Goal: Information Seeking & Learning: Find specific fact

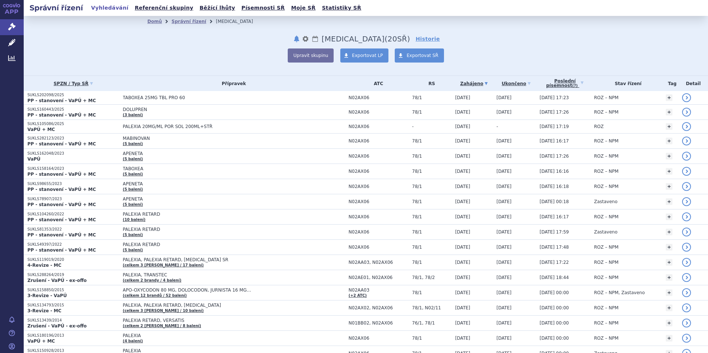
click at [107, 7] on link "Vyhledávání" at bounding box center [110, 8] width 42 height 10
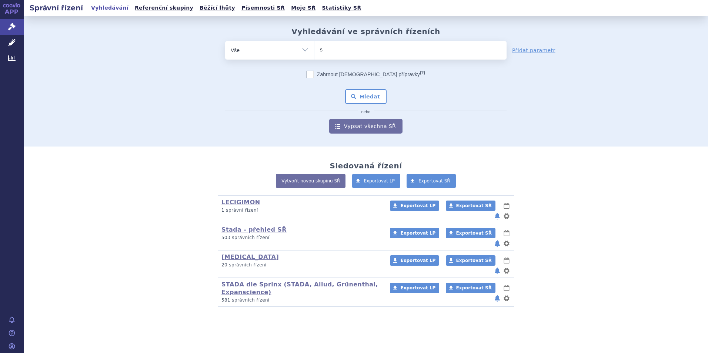
type input "si"
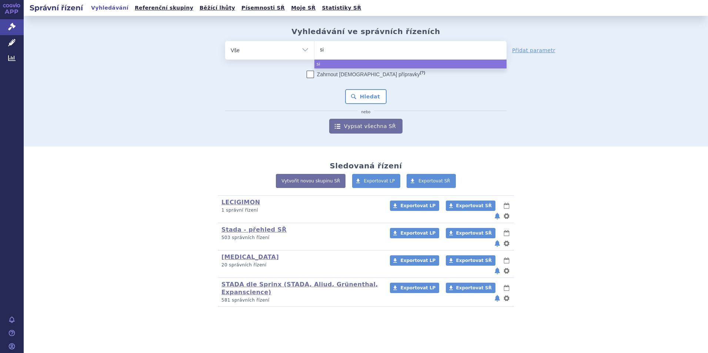
type input "sib"
type input "sibe"
type input "sibepr"
type input "sibepre"
select select "sibepre"
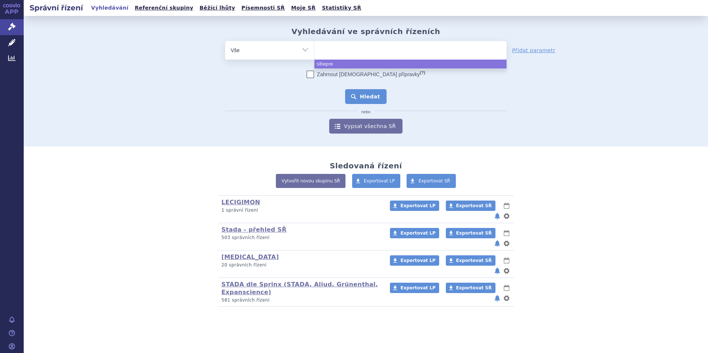
click at [370, 94] on button "Hledat" at bounding box center [366, 96] width 42 height 15
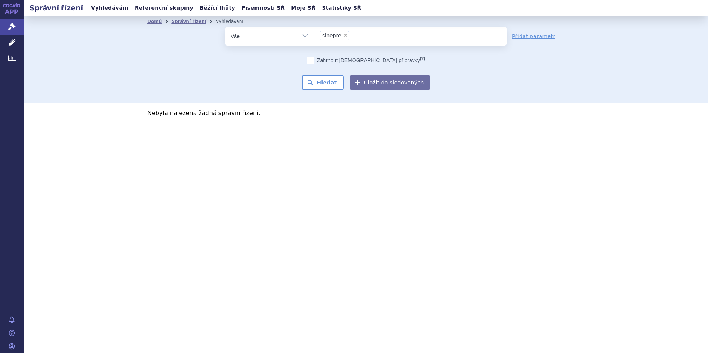
click at [343, 36] on span "×" at bounding box center [345, 35] width 4 height 4
click at [314, 36] on select "sibepre" at bounding box center [314, 36] width 0 height 19
select select
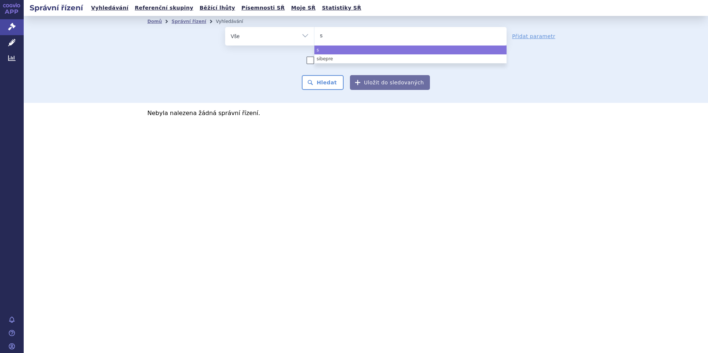
type input "sp"
type input "spar"
type input "sparse"
type input "sparsen"
type input "sparsenta"
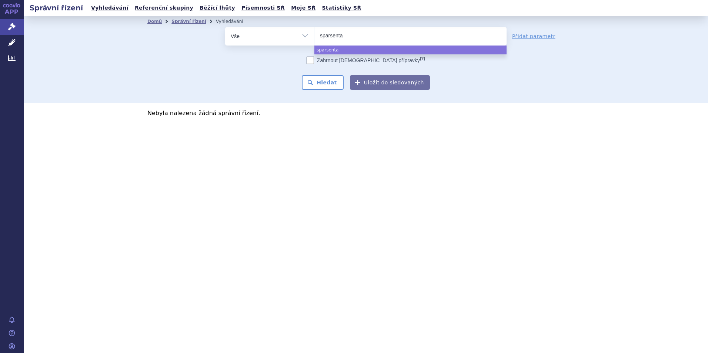
type input "sparsentan"
select select "sparsentan"
click at [327, 85] on button "Hledat" at bounding box center [323, 82] width 42 height 15
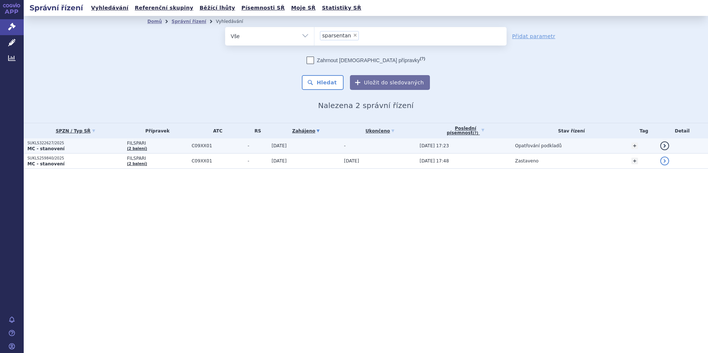
click at [45, 143] on p "SUKLS322627/2025" at bounding box center [75, 143] width 96 height 5
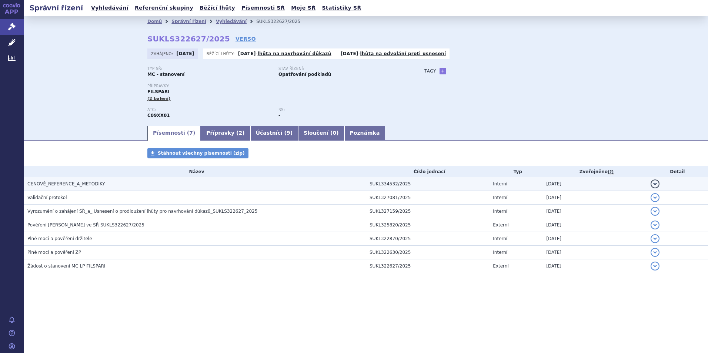
click at [59, 181] on span "CENOVÉ_REFERENCE_A_METODIKY" at bounding box center [66, 183] width 78 height 5
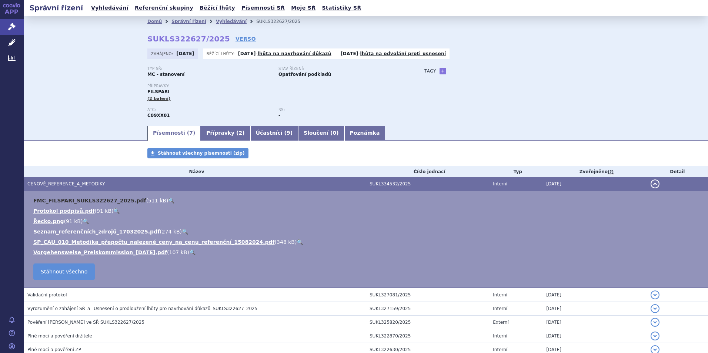
click at [89, 199] on link "FMC_FILSPARI_SUKLS322627_2025.pdf" at bounding box center [89, 201] width 113 height 6
drag, startPoint x: 107, startPoint y: 9, endPoint x: 127, endPoint y: 8, distance: 20.4
click at [107, 9] on link "Vyhledávání" at bounding box center [110, 8] width 42 height 10
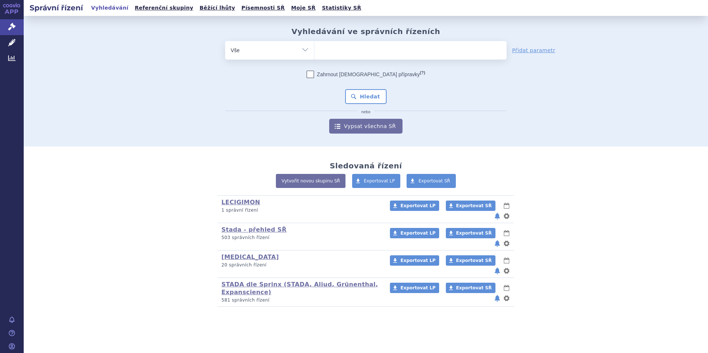
click at [321, 50] on input "search" at bounding box center [322, 49] width 4 height 9
type input "fa"
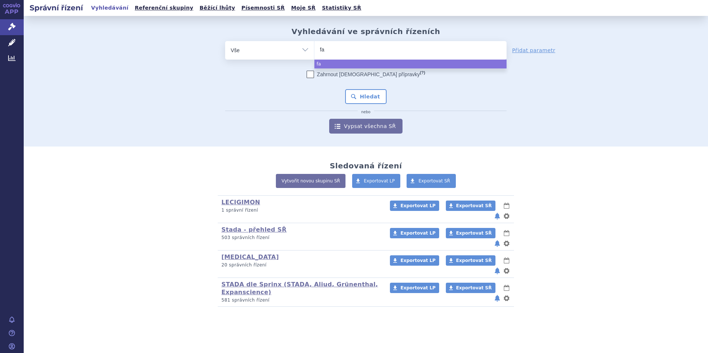
type input "fab"
type input "fabhla"
drag, startPoint x: 339, startPoint y: 50, endPoint x: 268, endPoint y: 51, distance: 70.7
click at [268, 51] on div "odstranit Vše Spisová značka Typ SŘ Přípravek/SUKL kód" at bounding box center [365, 50] width 281 height 19
type input "ipta"
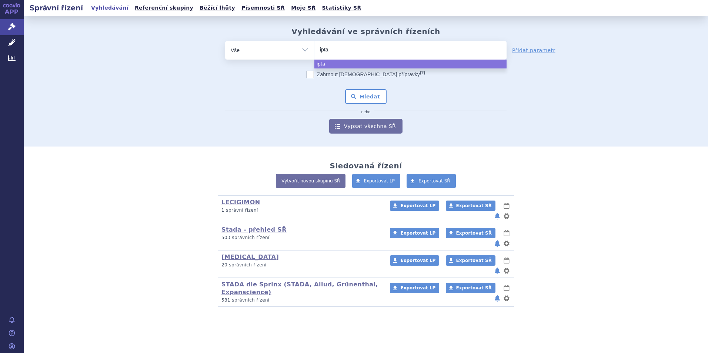
type input "iptak"
type input "iptako"
type input "iptakopa"
select select "iptakopa"
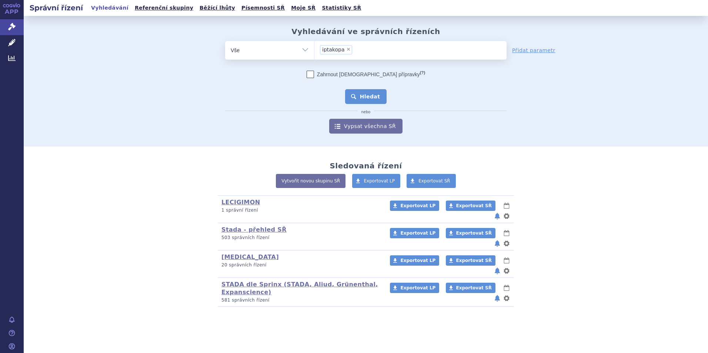
click at [361, 96] on button "Hledat" at bounding box center [366, 96] width 42 height 15
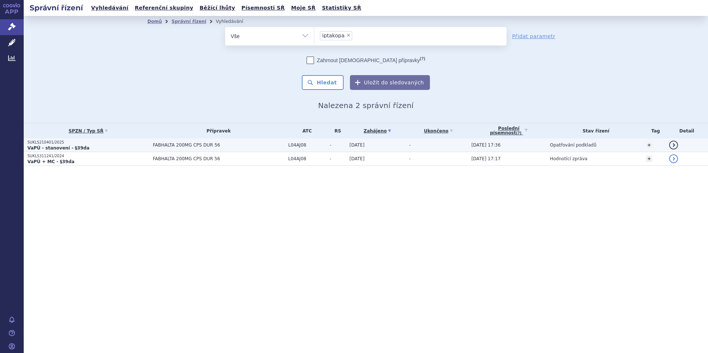
click at [43, 144] on p "SUKLS210401/2025" at bounding box center [88, 142] width 122 height 5
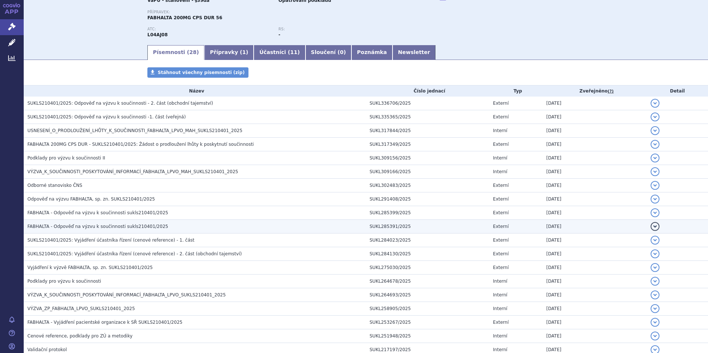
scroll to position [111, 0]
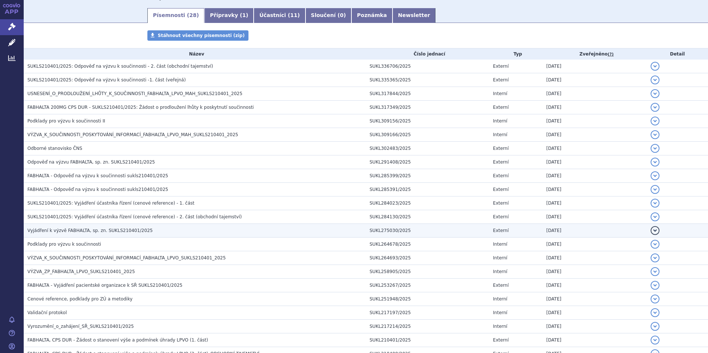
click at [82, 231] on span "Vyjádření k výzvě FABHALTA, sp. zn. SUKLS210401/2025" at bounding box center [89, 230] width 125 height 5
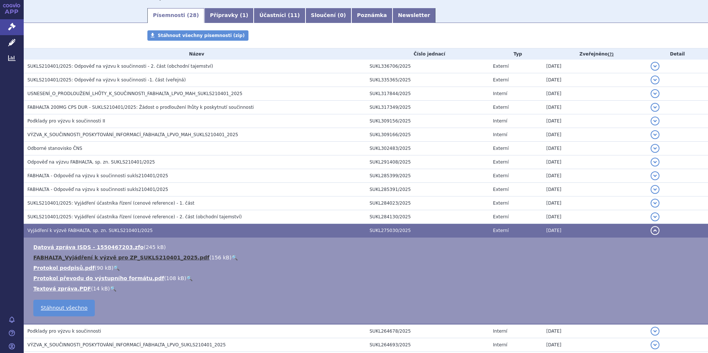
click at [100, 259] on link "FABHALTA_Vyjádření k výzvě pro ZP_SUKLS210401_2025.pdf" at bounding box center [121, 258] width 176 height 6
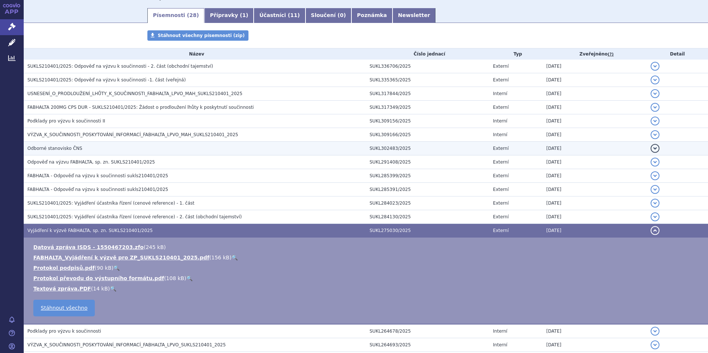
click at [58, 147] on span "Odborné stanovisko ČNS" at bounding box center [54, 148] width 55 height 5
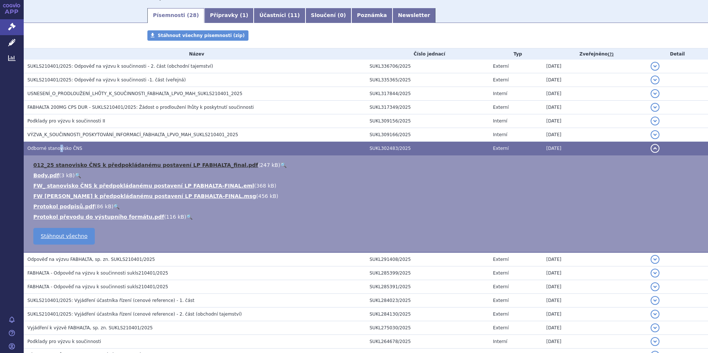
click at [160, 165] on link "012_25 stanovisko ČNS k předpokládanému postavení LP FABHALTA_final.pdf" at bounding box center [145, 165] width 225 height 6
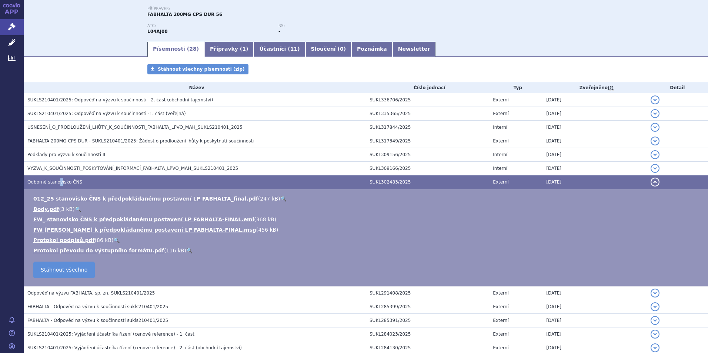
scroll to position [47, 0]
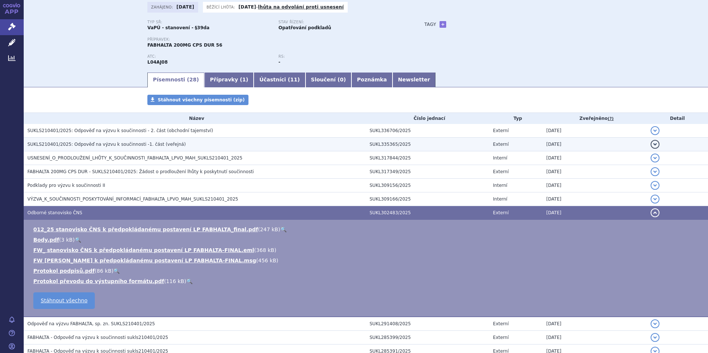
click at [128, 145] on span "SUKLS210401/2025: Odpověď na výzvu k součinnosti -1. část (veřejná)" at bounding box center [106, 144] width 158 height 5
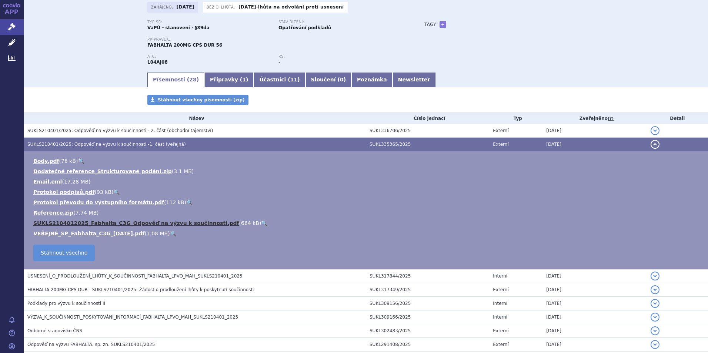
click at [115, 221] on link "SUKLS2104012025_Fabhalta_C3G_Odpověď na výzvu k součinnosti.pdf" at bounding box center [136, 223] width 206 height 6
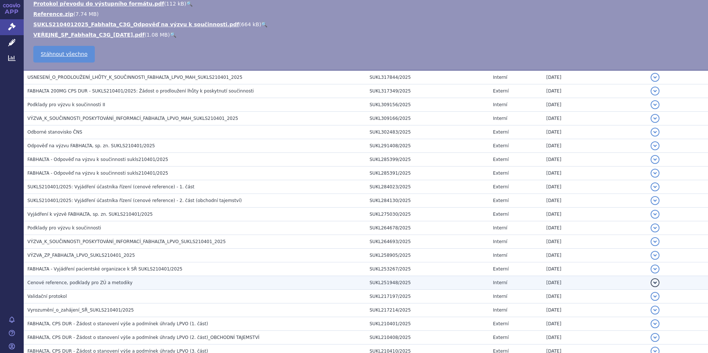
scroll to position [364, 0]
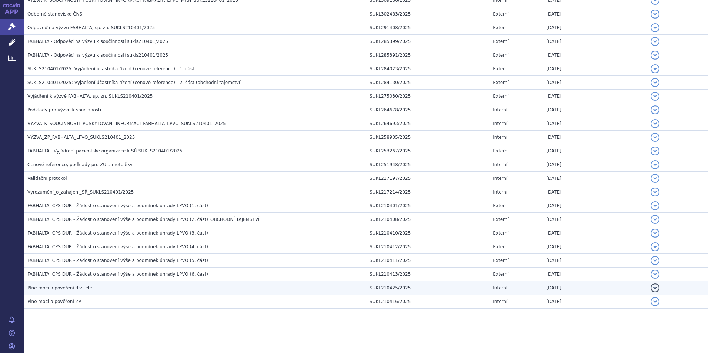
click at [67, 288] on span "Plné moci a pověření držitele" at bounding box center [59, 287] width 65 height 5
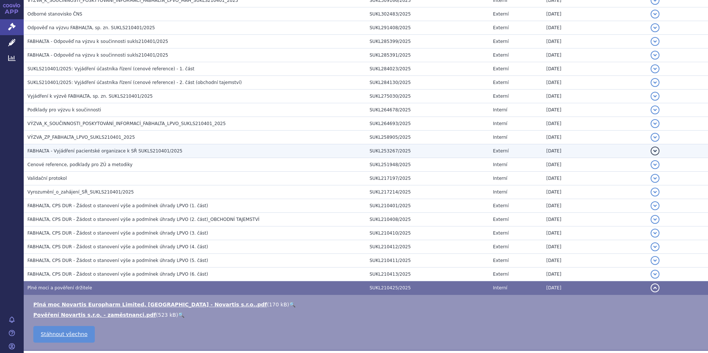
click at [68, 151] on span "FABHALTA - Vyjádření pacientské organizace k SŘ SUKLS210401/2025" at bounding box center [104, 150] width 155 height 5
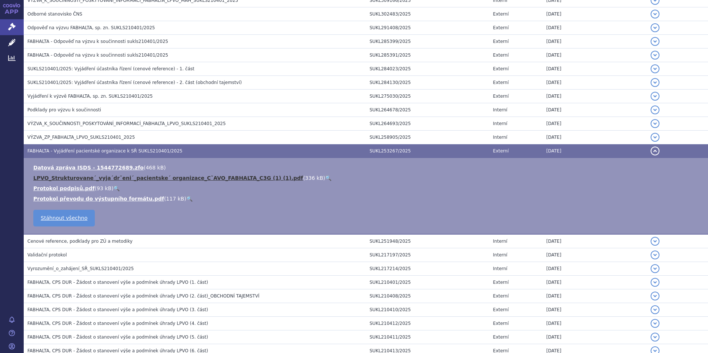
click at [205, 175] on link "LPVO_Strukturovane´_vyja´drˇeni´_pacientske´ organizace_CˇAVO_FABHALTA_C3G (1) …" at bounding box center [168, 178] width 270 height 6
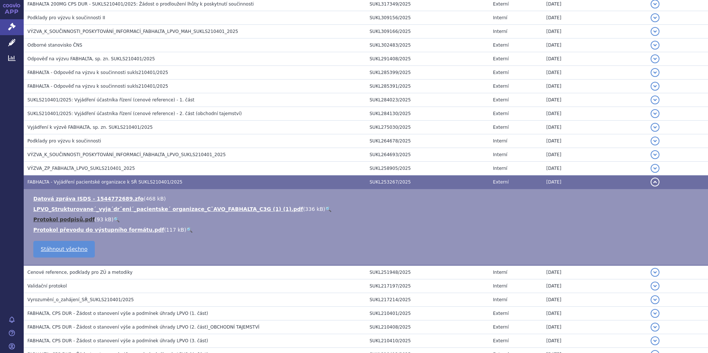
scroll to position [211, 0]
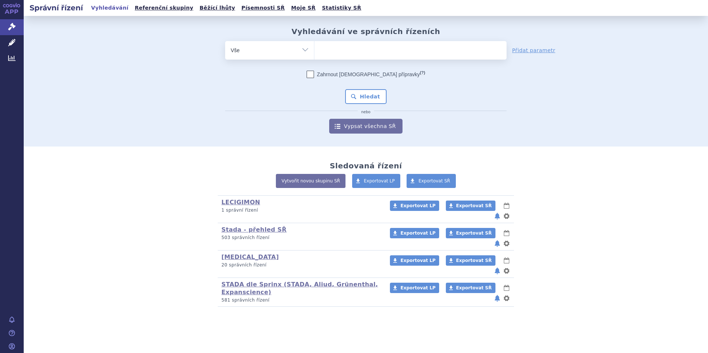
click at [328, 50] on ul at bounding box center [410, 49] width 192 height 16
click at [314, 50] on select at bounding box center [314, 50] width 0 height 19
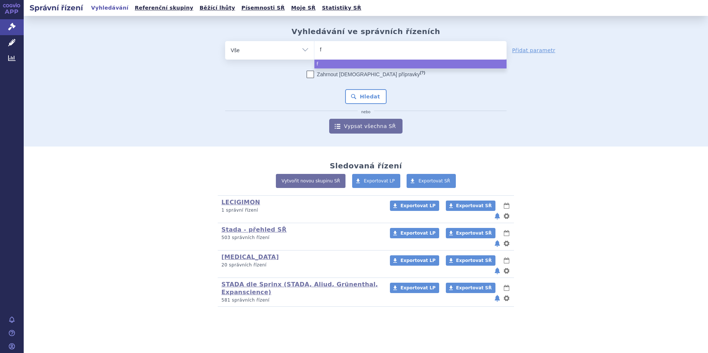
type input "fi"
type input "fils"
type input "filspa"
type input "filspari"
select select "filspari"
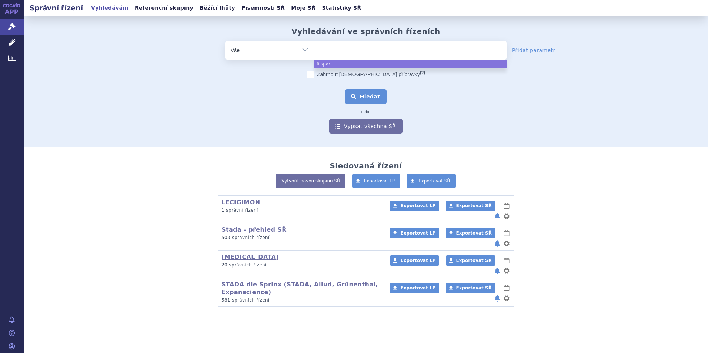
drag, startPoint x: 388, startPoint y: 94, endPoint x: 378, endPoint y: 94, distance: 10.0
click at [388, 94] on div "Zahrnout bratrské přípravky (?) Hledat nebo Vypsat všechna SŘ" at bounding box center [365, 102] width 281 height 63
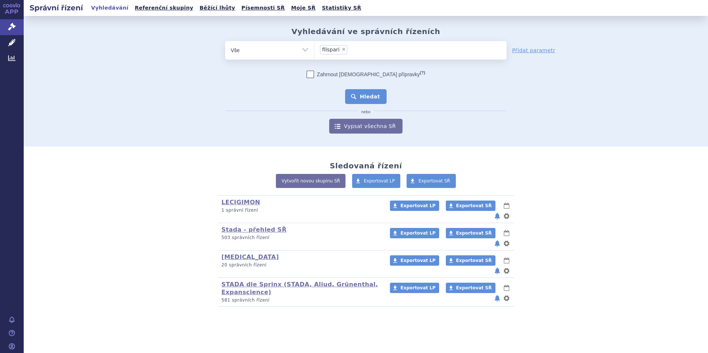
click at [377, 96] on button "Hledat" at bounding box center [366, 96] width 42 height 15
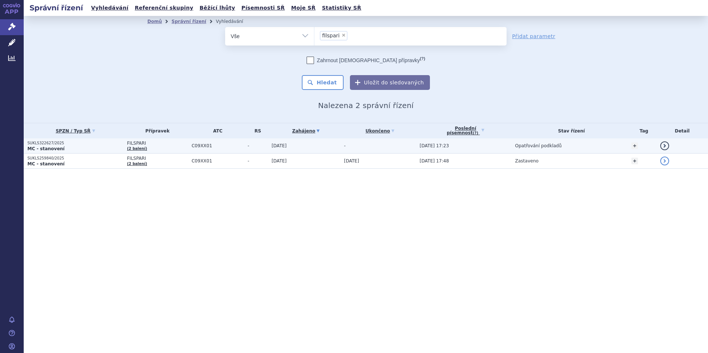
click at [40, 146] on strong "MC - stanovení" at bounding box center [45, 148] width 37 height 5
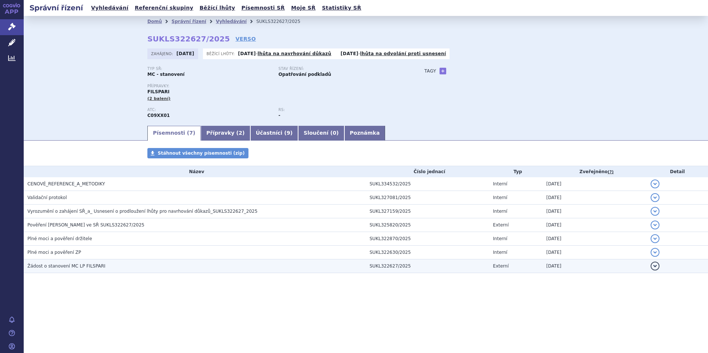
click at [59, 267] on span "Žádost o stanovení MC LP FILSPARI" at bounding box center [66, 266] width 78 height 5
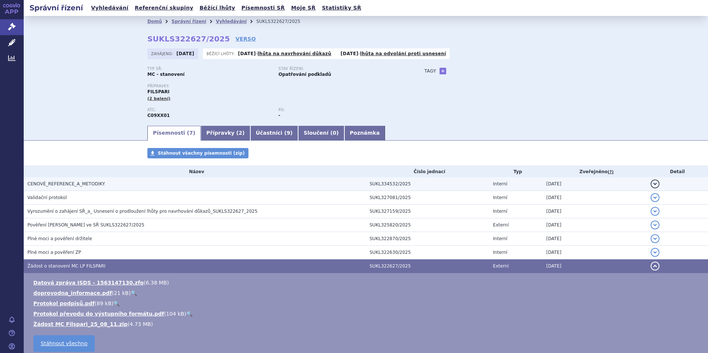
click at [59, 181] on span "CENOVÉ_REFERENCE_A_METODIKY" at bounding box center [66, 183] width 78 height 5
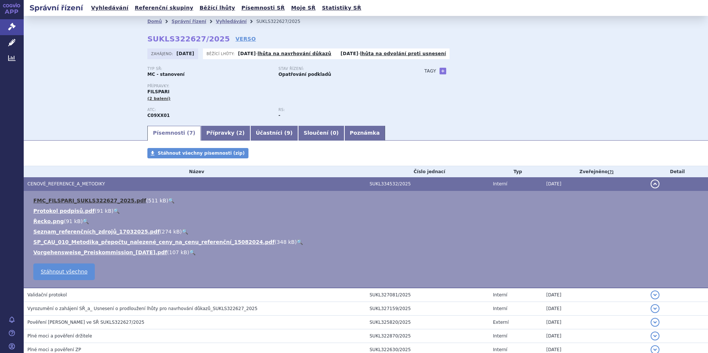
click at [110, 201] on link "FMC_FILSPARI_SUKLS322627_2025.pdf" at bounding box center [89, 201] width 113 height 6
